Goal: Find specific page/section: Find specific page/section

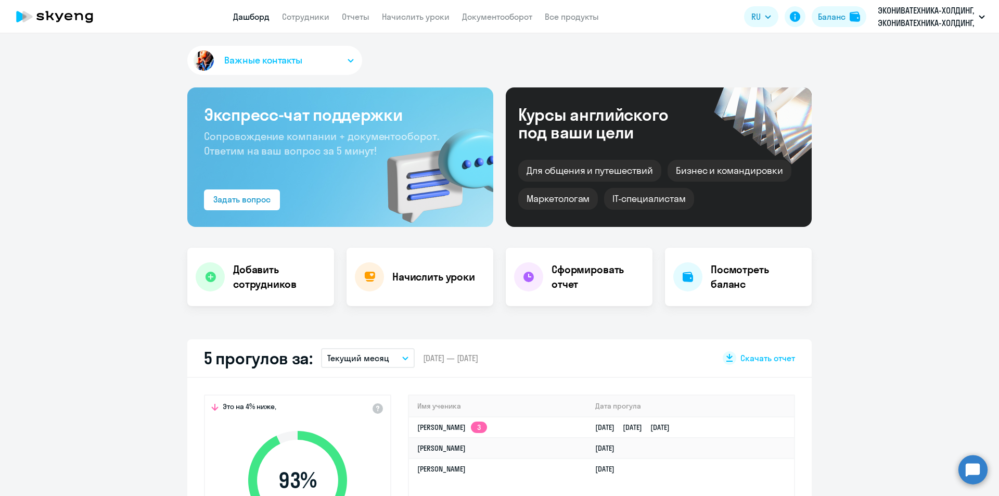
select select "30"
click at [977, 465] on circle at bounding box center [972, 469] width 29 height 29
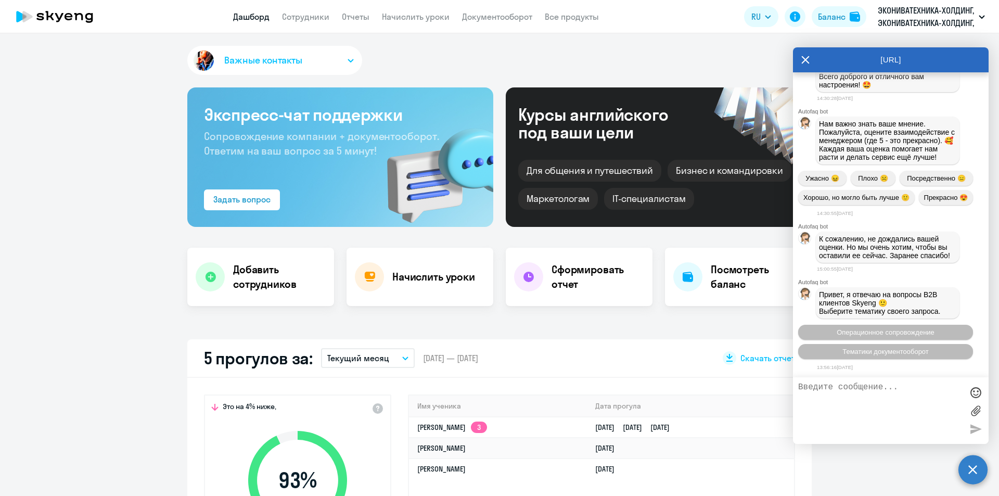
scroll to position [30683, 0]
click at [905, 416] on textarea at bounding box center [880, 410] width 164 height 56
click at [904, 399] on textarea at bounding box center [880, 410] width 164 height 56
click at [871, 337] on button "Операционное сопровождение" at bounding box center [885, 332] width 175 height 15
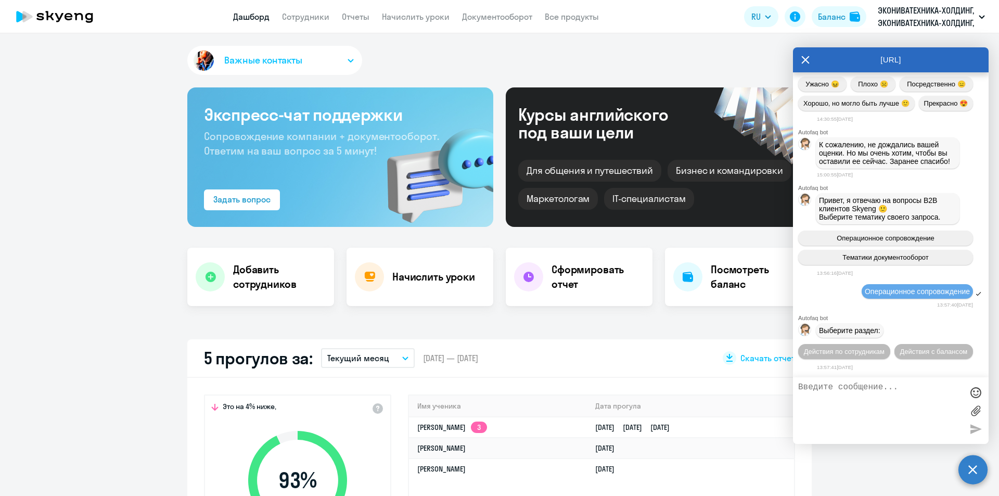
scroll to position [30796, 0]
click at [859, 348] on span "Действия по сотрудникам" at bounding box center [844, 352] width 81 height 8
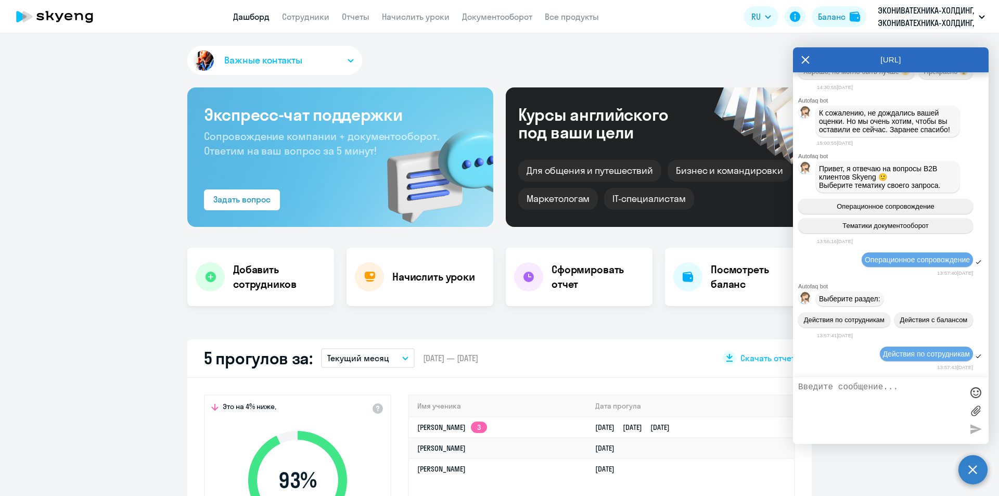
scroll to position [30950, 0]
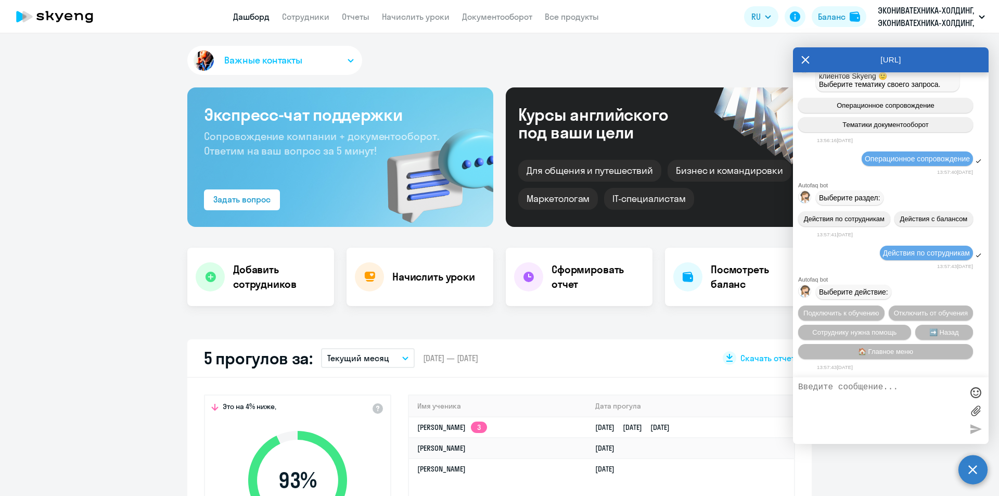
click at [859, 328] on span "Сотруднику нужна помощь" at bounding box center [854, 332] width 84 height 8
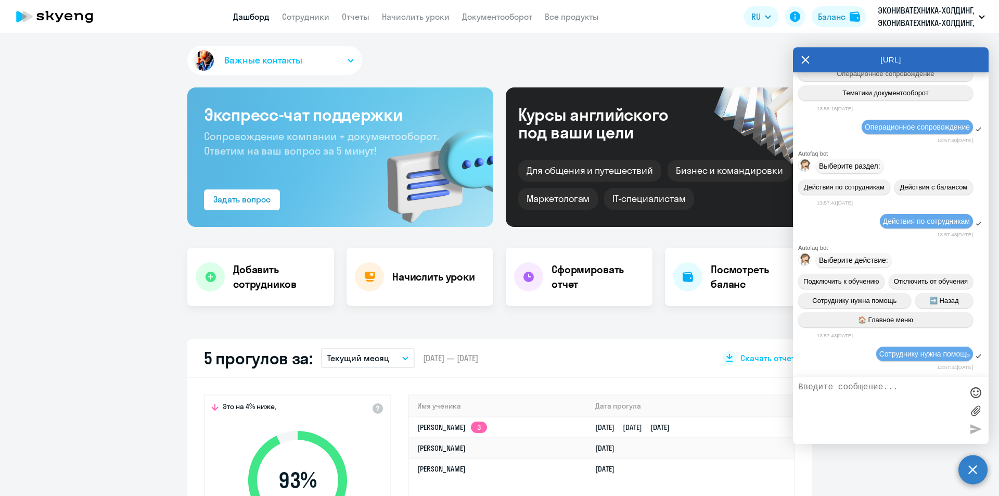
scroll to position [31310, 0]
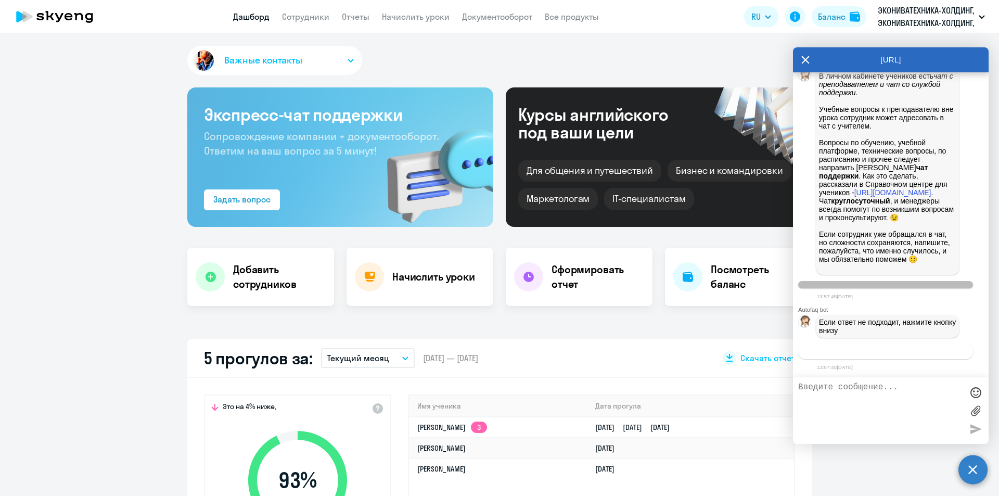
click at [859, 354] on span "Связаться с менеджером" at bounding box center [885, 352] width 80 height 8
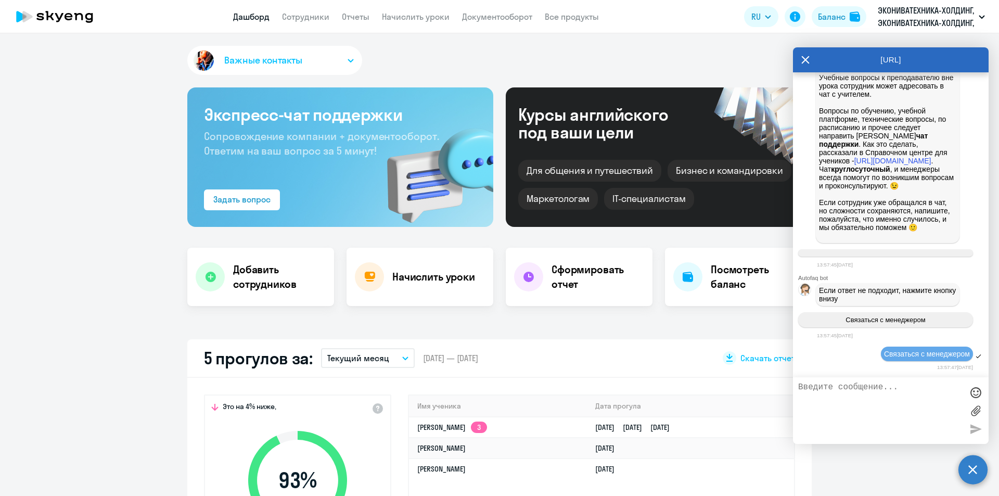
scroll to position [31342, 0]
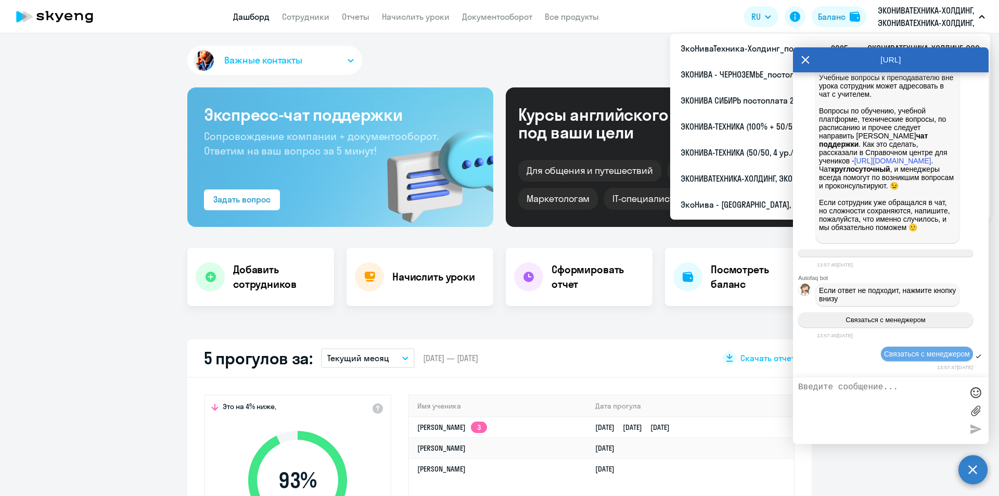
click at [855, 421] on textarea at bounding box center [880, 410] width 164 height 56
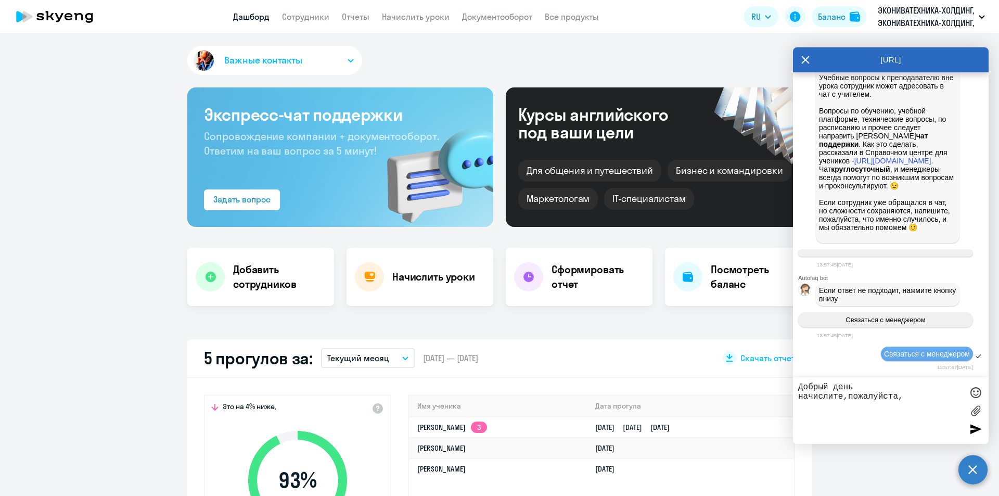
scroll to position [30048, 0]
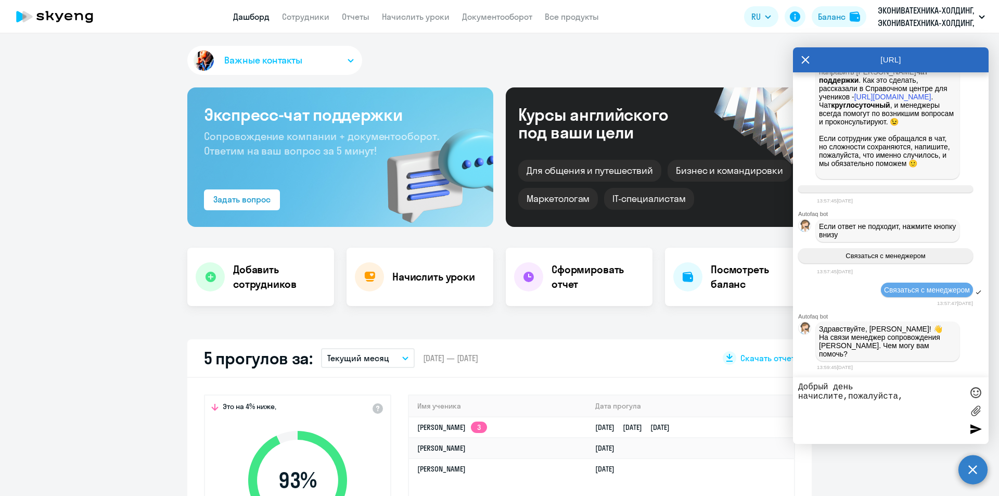
drag, startPoint x: 838, startPoint y: 317, endPoint x: 936, endPoint y: 313, distance: 99.0
copy span "[PERSON_NAME][EMAIL_ADDRESS][DOMAIN_NAME]"
click at [907, 399] on textarea "Добрый день начислите,пожалуйста," at bounding box center [880, 410] width 164 height 56
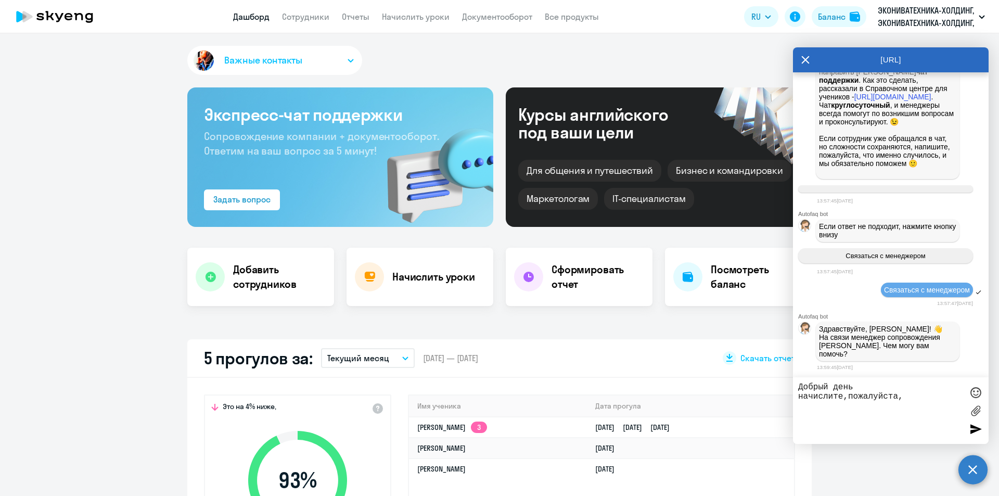
paste textarea "[PERSON_NAME][EMAIL_ADDRESS][DOMAIN_NAME]"
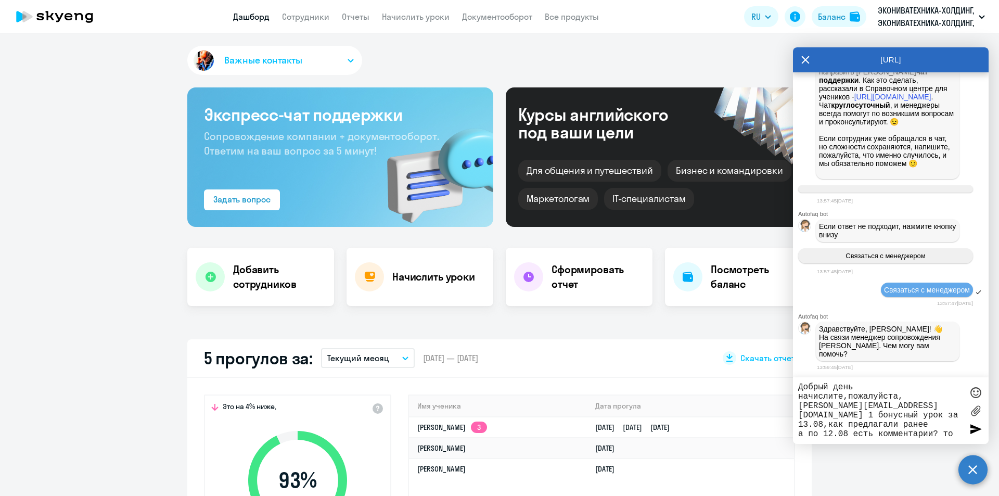
drag, startPoint x: 854, startPoint y: 432, endPoint x: 933, endPoint y: 432, distance: 79.6
click at [933, 432] on textarea "Добрый день начислите,пожалуйста, [PERSON_NAME][EMAIL_ADDRESS][DOMAIN_NAME] 1 б…" at bounding box center [880, 410] width 164 height 56
click at [896, 433] on textarea "Добрый день начислите,пожалуйста, [PERSON_NAME][EMAIL_ADDRESS][DOMAIN_NAME] 1 б…" at bounding box center [880, 410] width 164 height 56
drag, startPoint x: 879, startPoint y: 435, endPoint x: 931, endPoint y: 435, distance: 52.0
click at [931, 435] on textarea "Добрый день начислите,пожалуйста, [PERSON_NAME][EMAIL_ADDRESS][DOMAIN_NAME] 1 б…" at bounding box center [880, 410] width 164 height 56
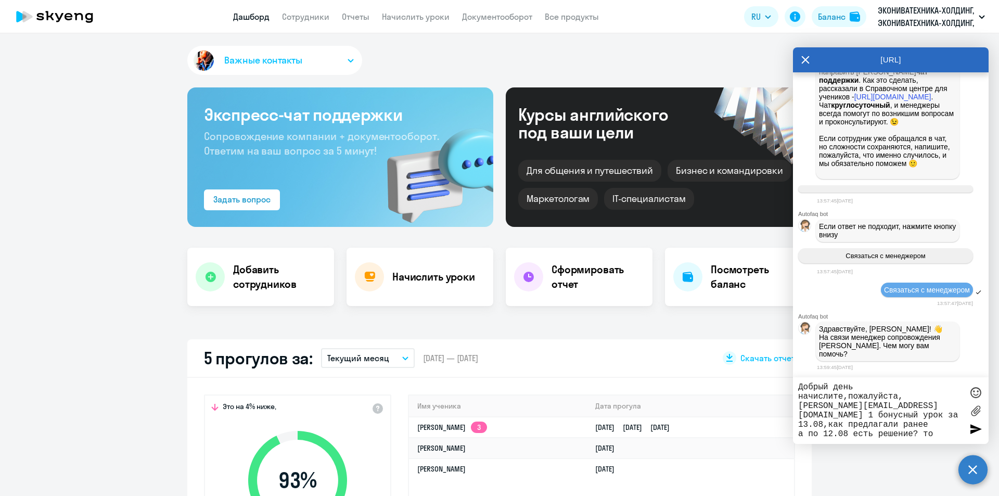
click at [944, 431] on textarea "Добрый день начислите,пожалуйста, [PERSON_NAME][EMAIL_ADDRESS][DOMAIN_NAME] 1 б…" at bounding box center [880, 410] width 164 height 56
type textarea "Добрый день начислите,пожалуйста, [PERSON_NAME][EMAIL_ADDRESS][DOMAIN_NAME] 1 б…"
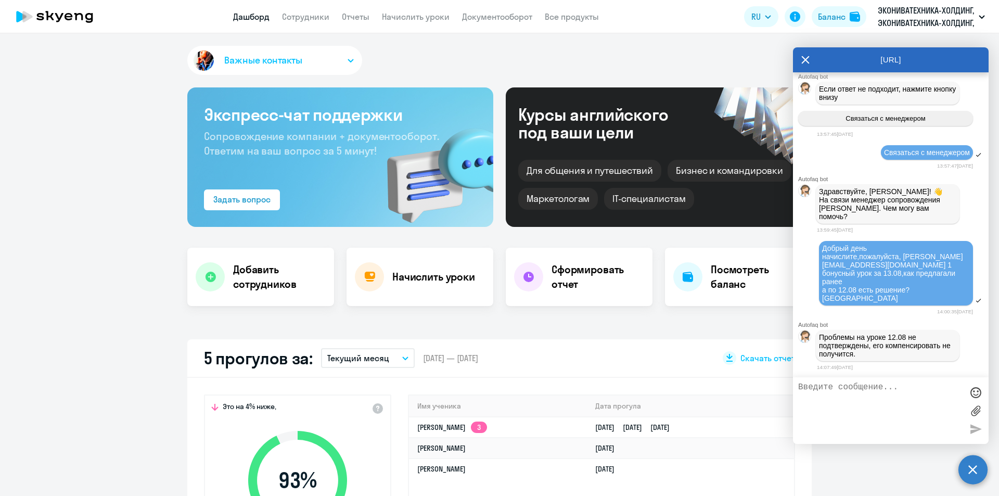
scroll to position [31520, 0]
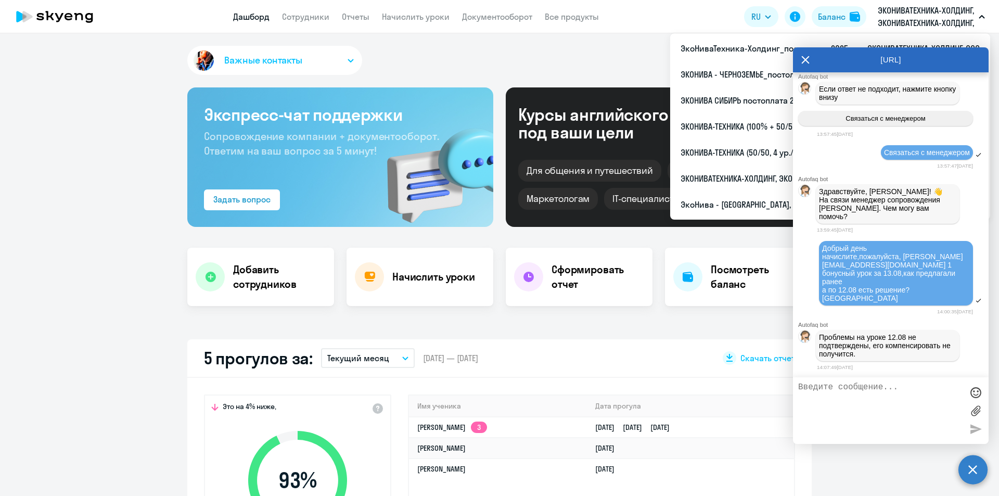
click at [903, 9] on p "ЭКОНИВАТЕХНИКА-ХОЛДИНГ, ЭКОНИВАТЕХНИКА-ХОЛДИНГ, ООО" at bounding box center [926, 16] width 97 height 25
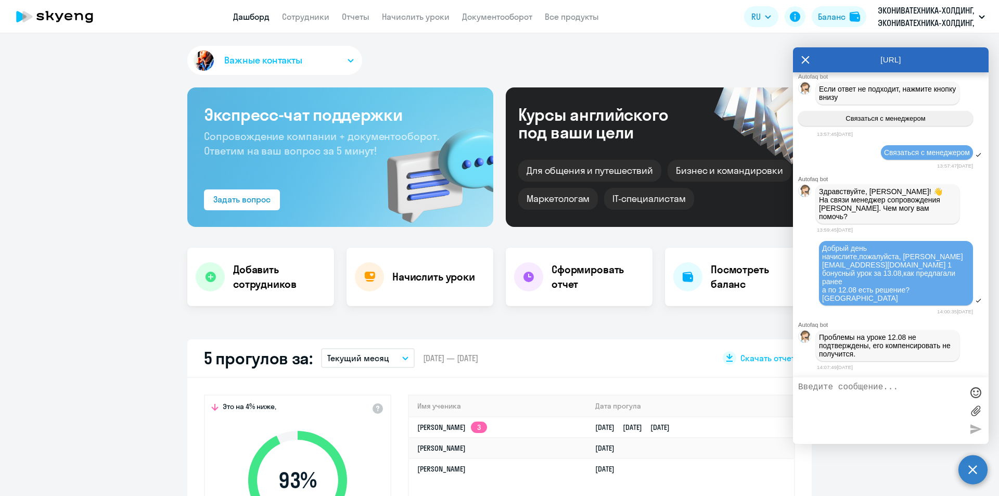
click at [903, 9] on p "ЭКОНИВАТЕХНИКА-ХОЛДИНГ, ЭКОНИВАТЕХНИКА-ХОЛДИНГ, ООО" at bounding box center [926, 16] width 97 height 25
click at [803, 61] on icon at bounding box center [805, 59] width 8 height 25
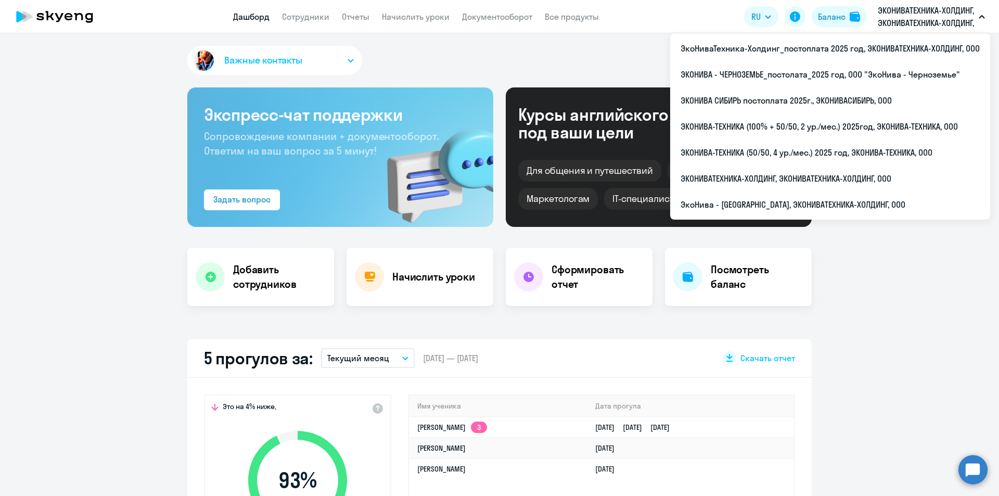
click at [893, 19] on p "ЭКОНИВАТЕХНИКА-ХОЛДИНГ, ЭКОНИВАТЕХНИКА-ХОЛДИНГ, ООО" at bounding box center [926, 16] width 97 height 25
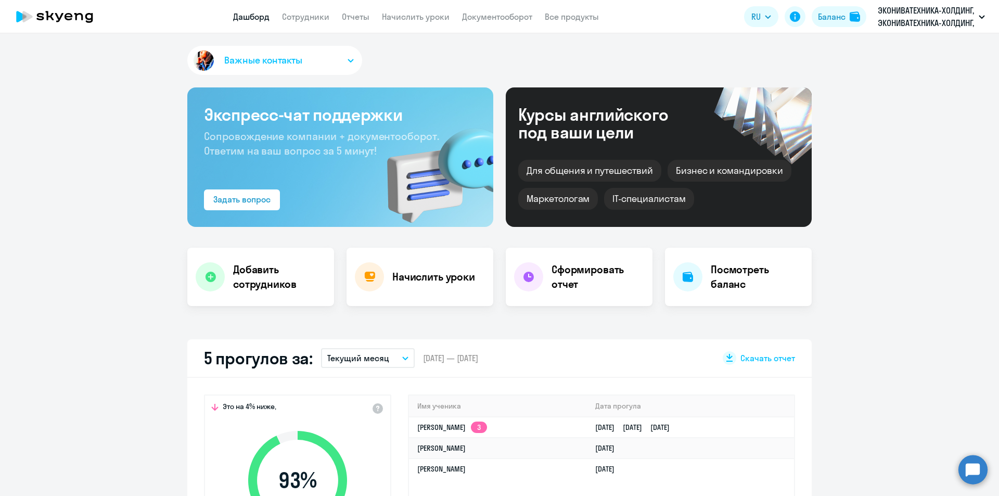
click at [893, 19] on p "ЭКОНИВАТЕХНИКА-ХОЛДИНГ, ЭКОНИВАТЕХНИКА-ХОЛДИНГ, ООО" at bounding box center [926, 16] width 97 height 25
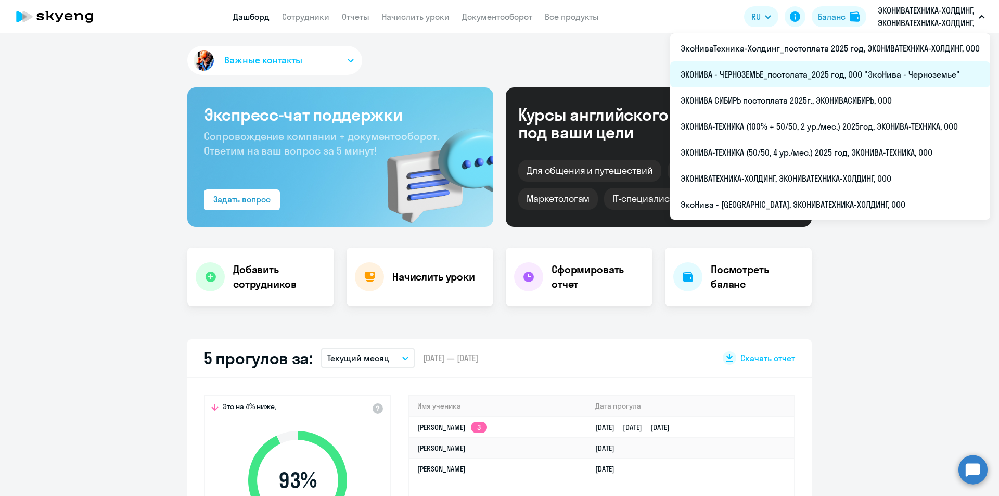
click at [831, 75] on li "ЭКОНИВА - ЧЕРНОЗЕМЬЕ_постолата_2025 год, ООО "ЭкоНива - Черноземье"" at bounding box center [830, 74] width 320 height 26
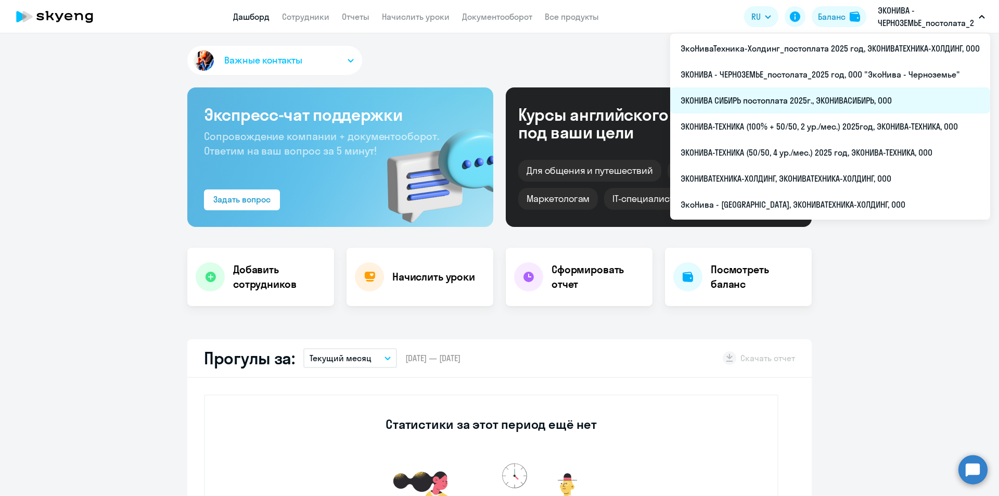
click at [808, 105] on li "ЭКОНИВА СИБИРЬ постоплата 2025г., ЭКОНИВАСИБИРЬ, ООО" at bounding box center [830, 100] width 320 height 26
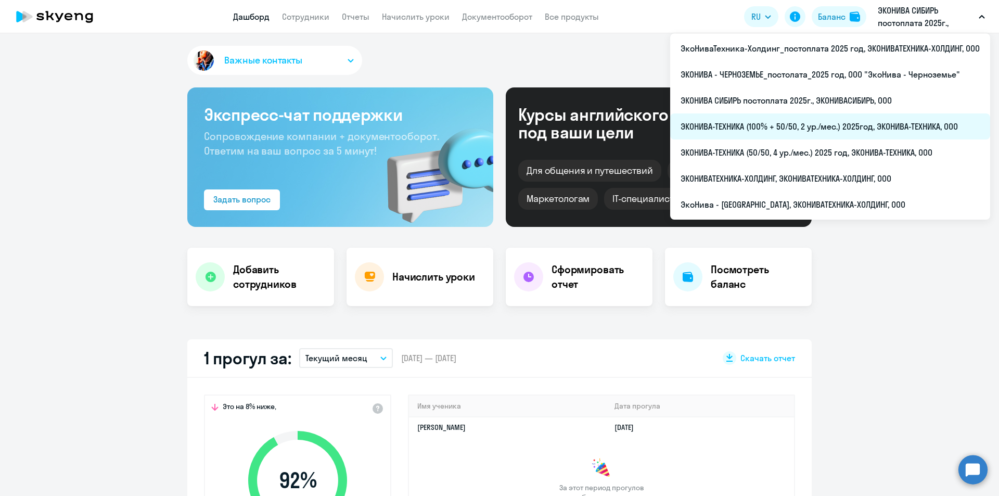
click at [829, 129] on li "ЭКОНИВА-ТЕХНИКА (100% + 50/50, 2 ур./мес.) 2025год, ЭКОНИВА-ТЕХНИКА, ООО" at bounding box center [830, 126] width 320 height 26
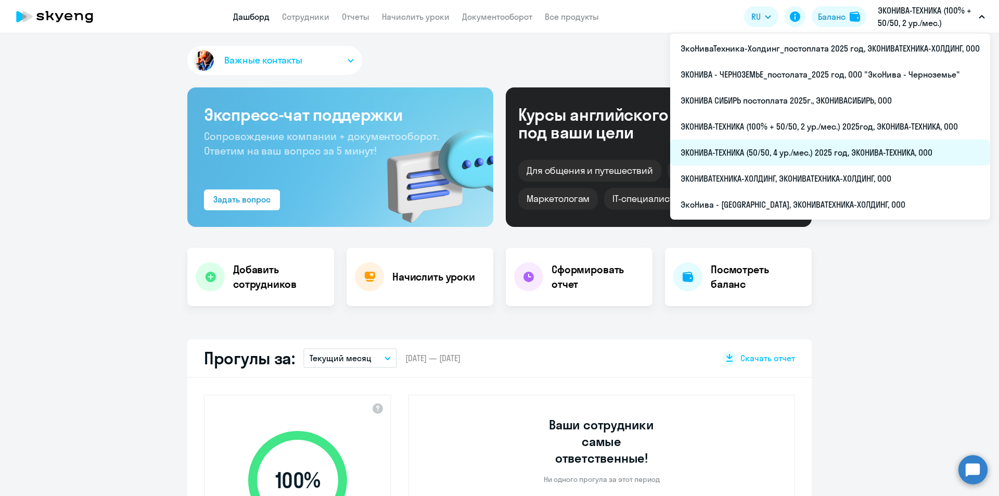
click at [813, 156] on li "ЭКОНИВА-ТЕХНИКА (50/50, 4 ур./мес.) 2025 год, ЭКОНИВА-ТЕХНИКА, ООО" at bounding box center [830, 152] width 320 height 26
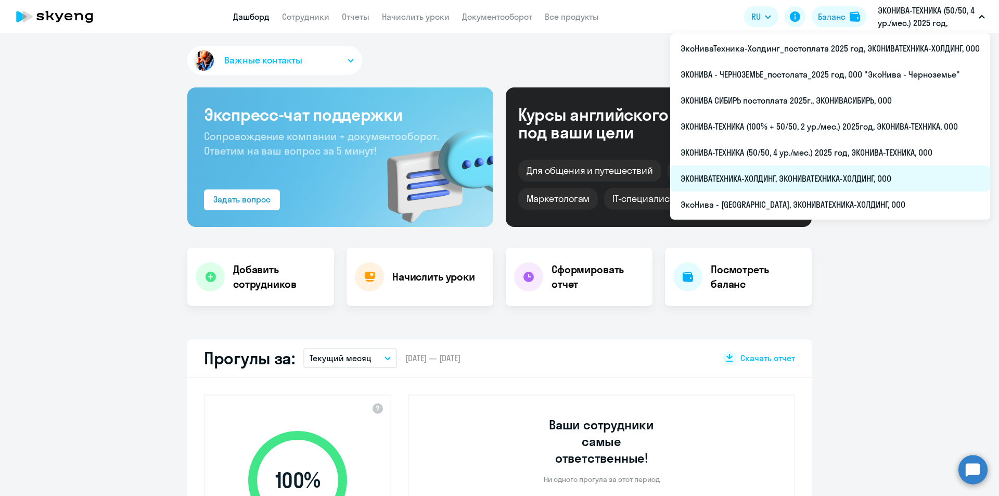
click at [800, 179] on li "ЭКОНИВАТЕХНИКА-ХОЛДИНГ, ЭКОНИВАТЕХНИКА-ХОЛДИНГ, ООО" at bounding box center [830, 178] width 320 height 26
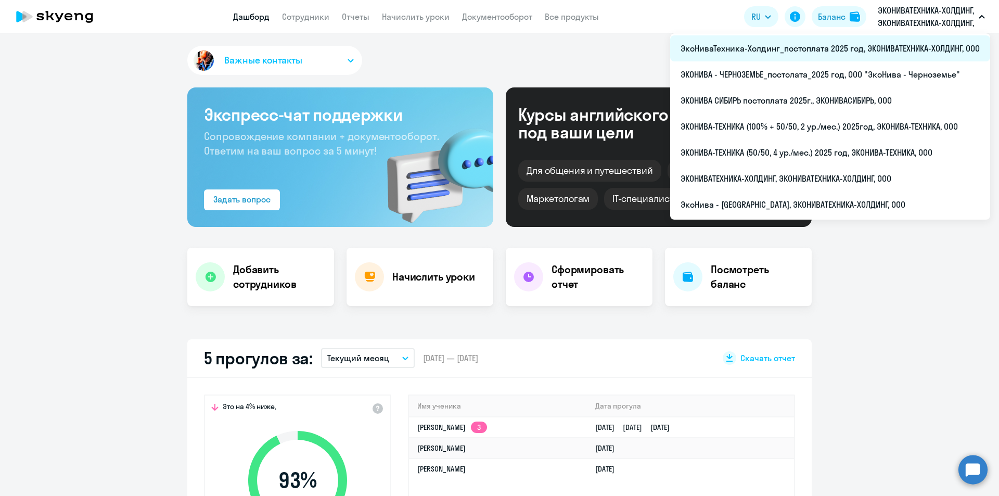
click at [896, 47] on li "ЭкоНиваТехника-Холдинг_постоплата 2025 год, ЭКОНИВАТЕХНИКА-ХОЛДИНГ, ООО" at bounding box center [830, 48] width 320 height 26
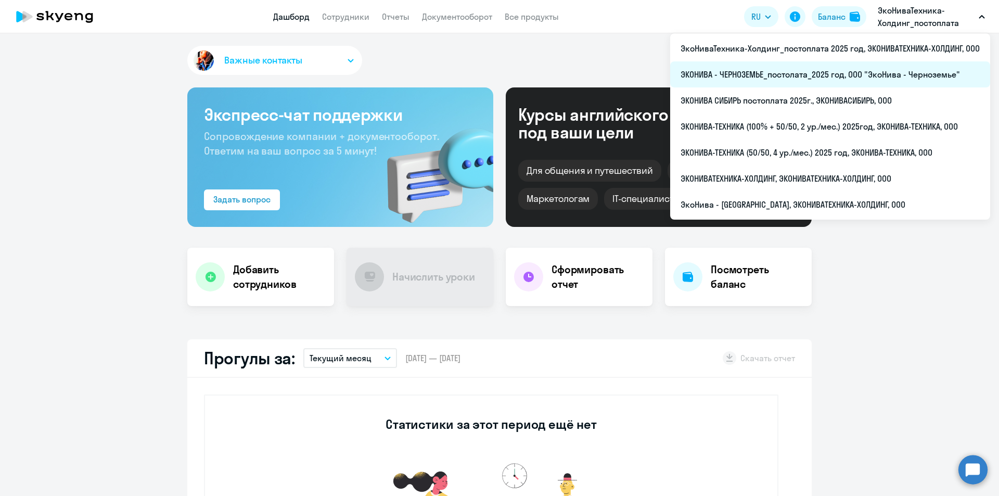
click at [859, 71] on li "ЭКОНИВА - ЧЕРНОЗЕМЬЕ_постолата_2025 год, ООО "ЭкоНива - Черноземье"" at bounding box center [830, 74] width 320 height 26
